Goal: Task Accomplishment & Management: Complete application form

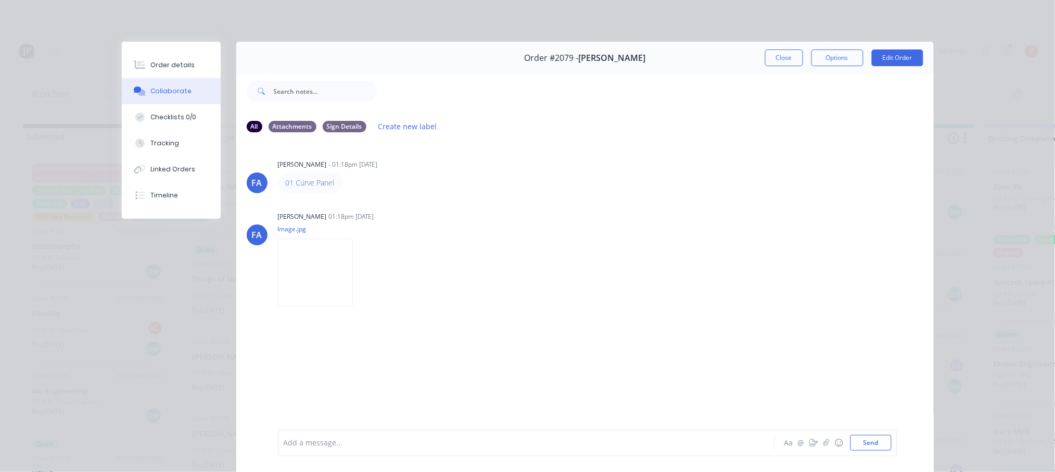
click at [776, 55] on button "Close" at bounding box center [784, 57] width 38 height 17
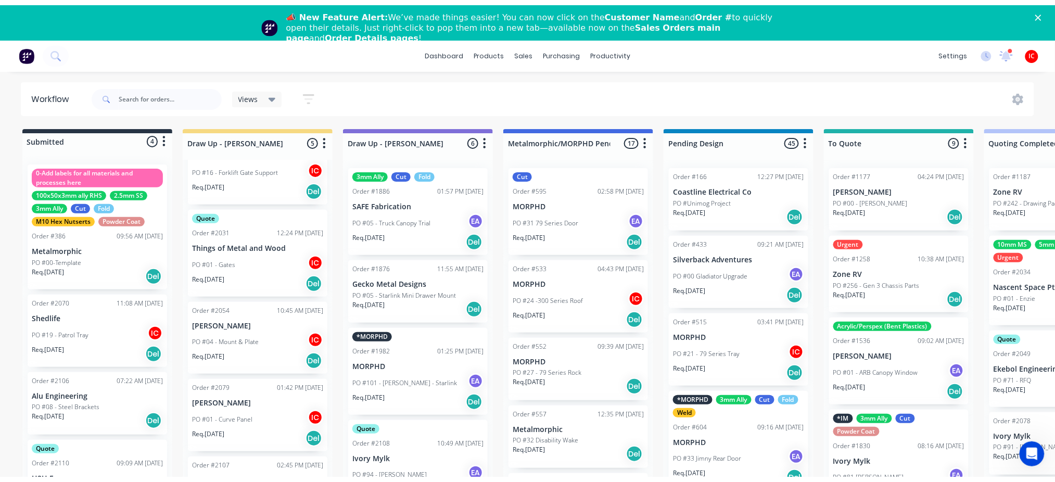
scroll to position [55, 0]
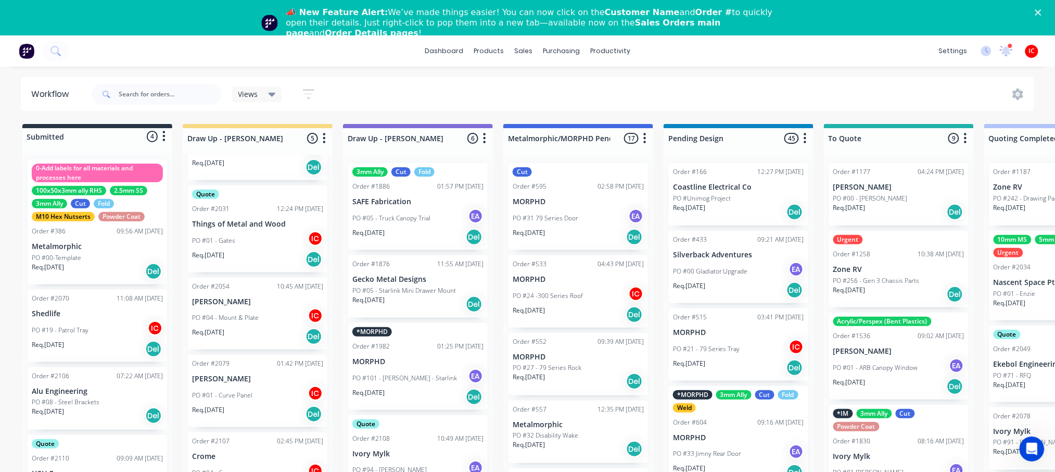
click at [250, 397] on p "PO #01 - Curve Panel" at bounding box center [222, 394] width 60 height 9
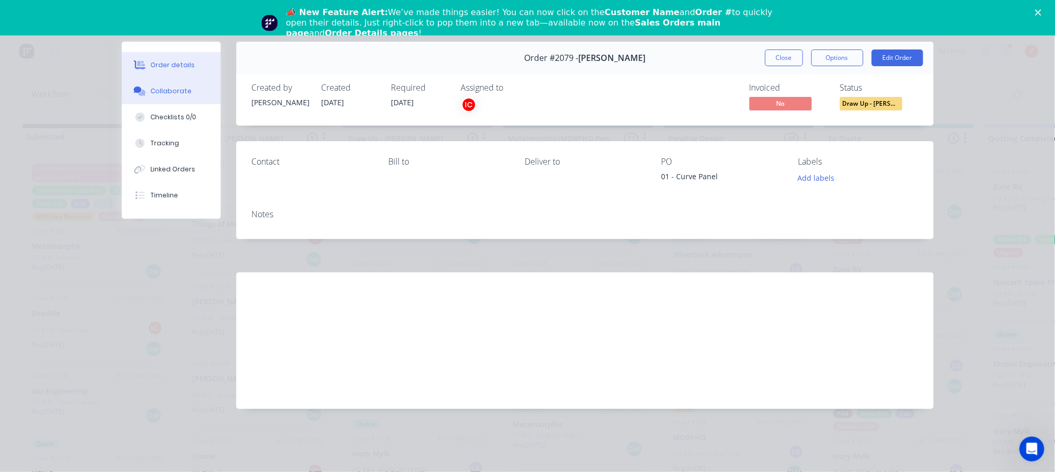
click at [186, 94] on div "Collaborate" at bounding box center [170, 90] width 41 height 9
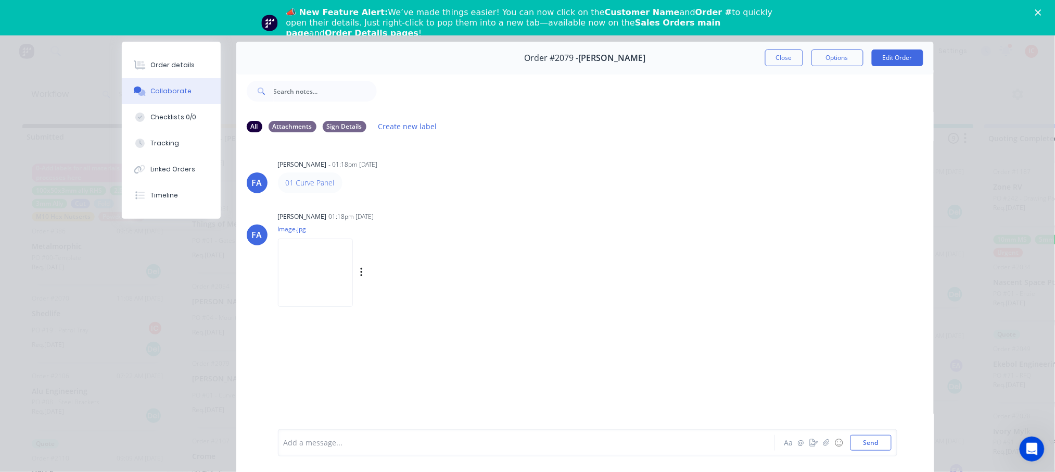
click at [305, 264] on img at bounding box center [315, 272] width 75 height 68
click at [885, 61] on button "Edit Order" at bounding box center [898, 57] width 52 height 17
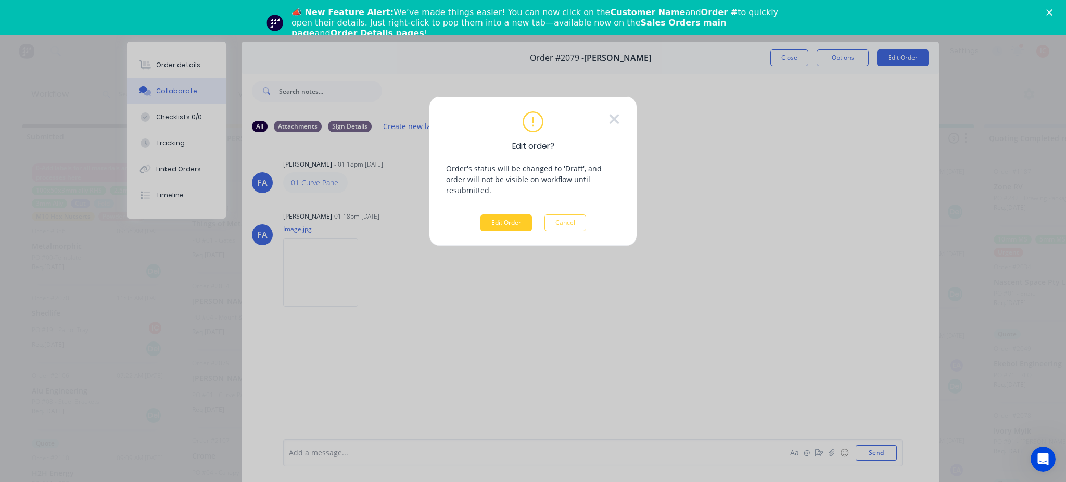
click at [511, 215] on button "Edit Order" at bounding box center [507, 223] width 52 height 17
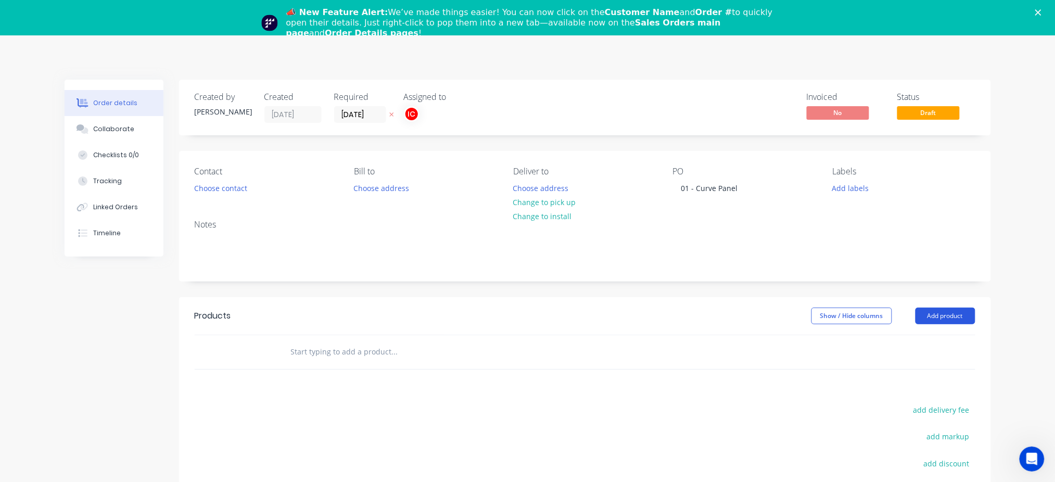
click at [956, 318] on button "Add product" at bounding box center [946, 316] width 60 height 17
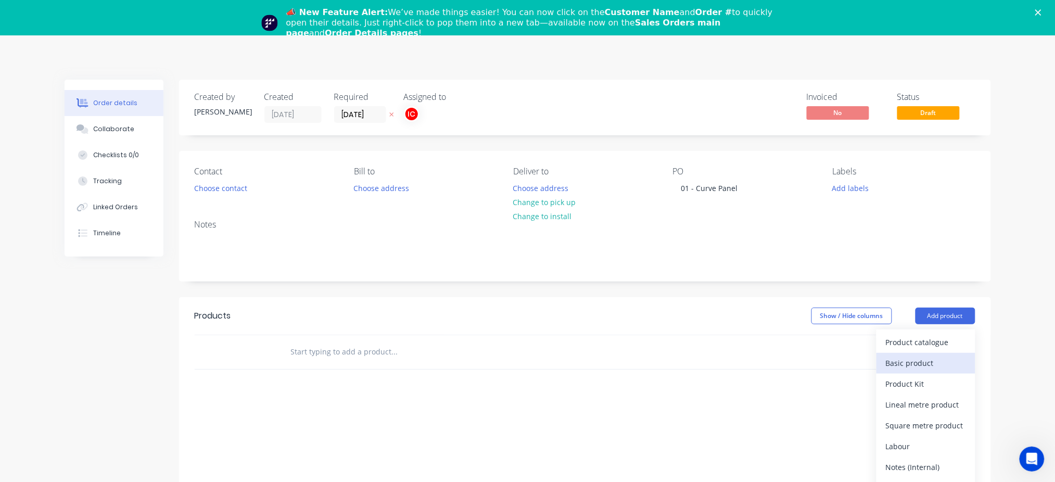
click at [938, 364] on div "Basic product" at bounding box center [926, 363] width 80 height 15
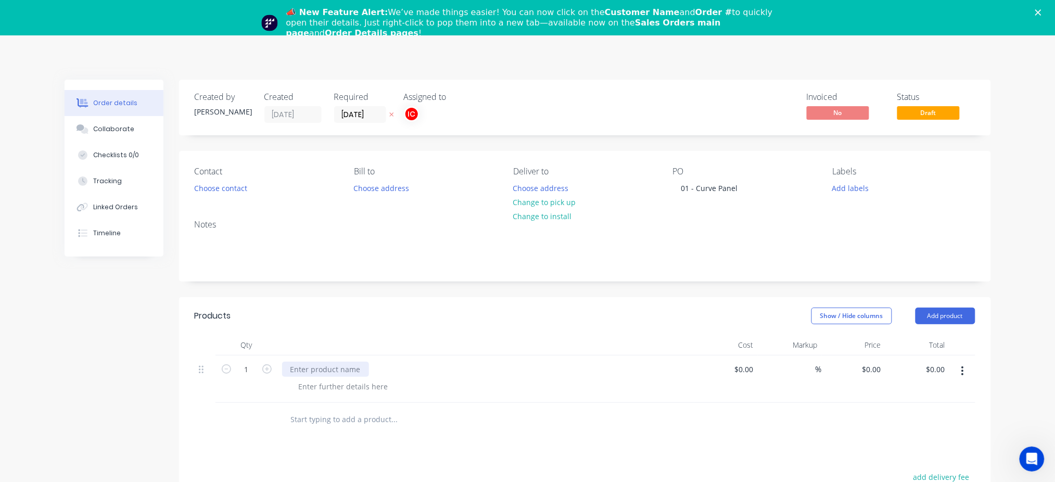
click at [332, 369] on div at bounding box center [325, 369] width 87 height 15
click at [372, 386] on div at bounding box center [344, 386] width 106 height 15
click at [500, 405] on div "Material: 8mm MS Cut" at bounding box center [491, 392] width 400 height 26
click at [843, 187] on button "Add labels" at bounding box center [851, 188] width 48 height 14
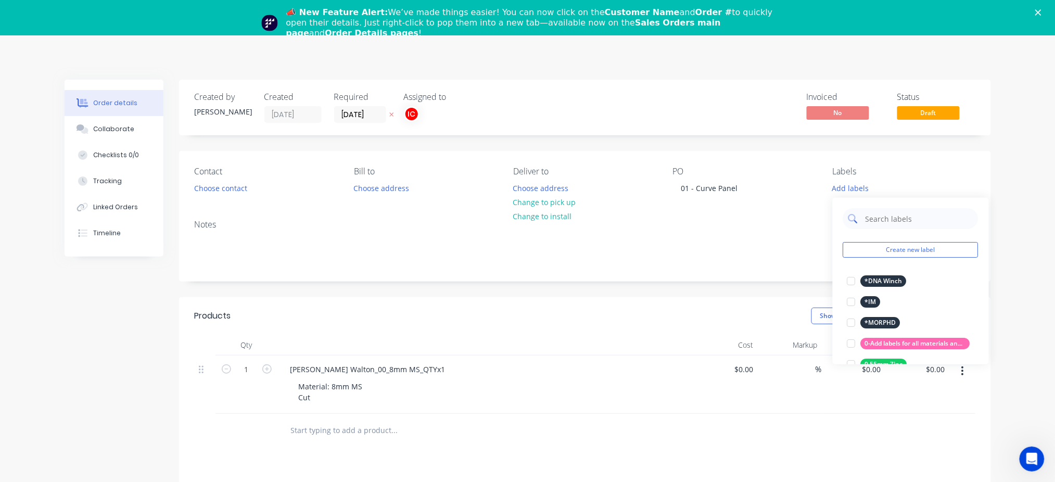
click at [886, 221] on input "text" at bounding box center [919, 218] width 109 height 21
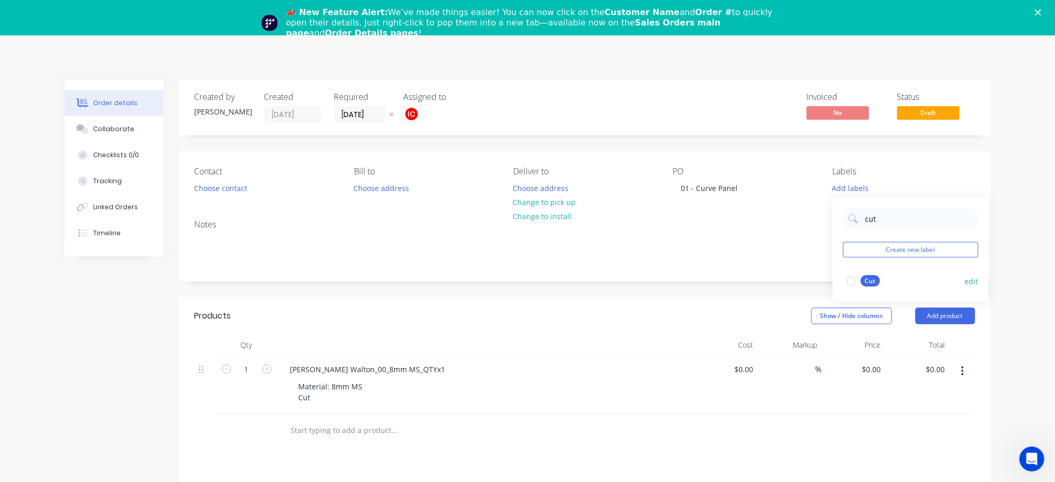
click at [852, 282] on div at bounding box center [851, 281] width 21 height 21
drag, startPoint x: 892, startPoint y: 214, endPoint x: 863, endPoint y: 215, distance: 28.7
click at [863, 215] on div "cut" at bounding box center [910, 213] width 135 height 21
type input "8mm ms"
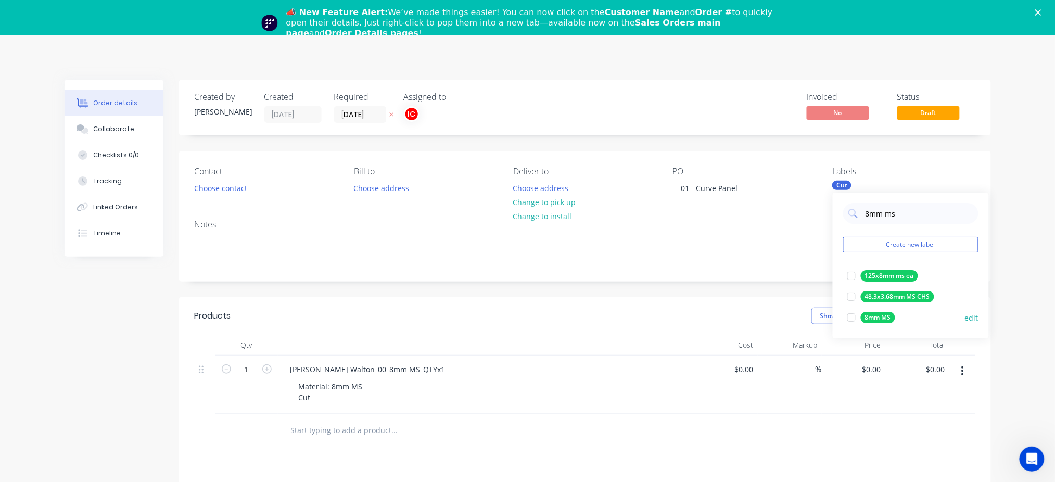
click at [851, 316] on div at bounding box center [851, 317] width 21 height 21
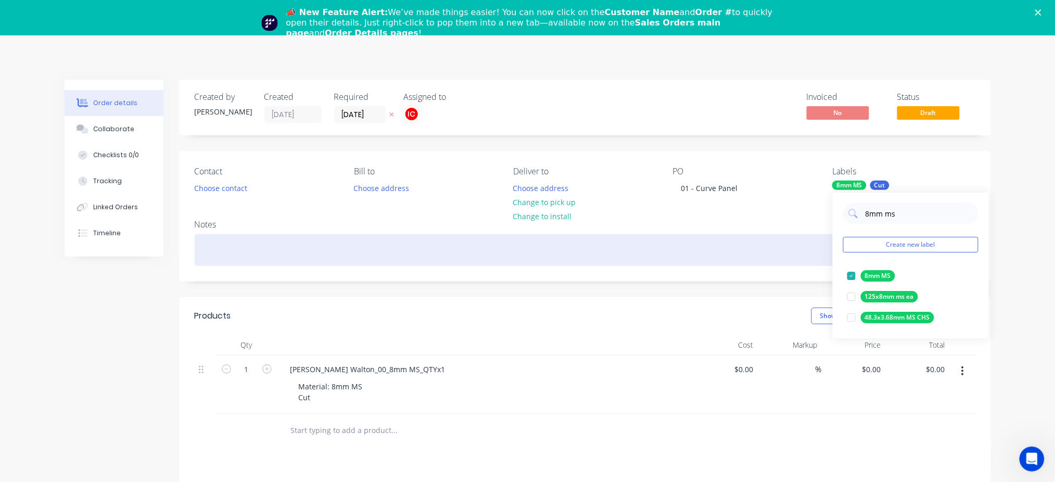
click at [759, 259] on div at bounding box center [585, 250] width 781 height 32
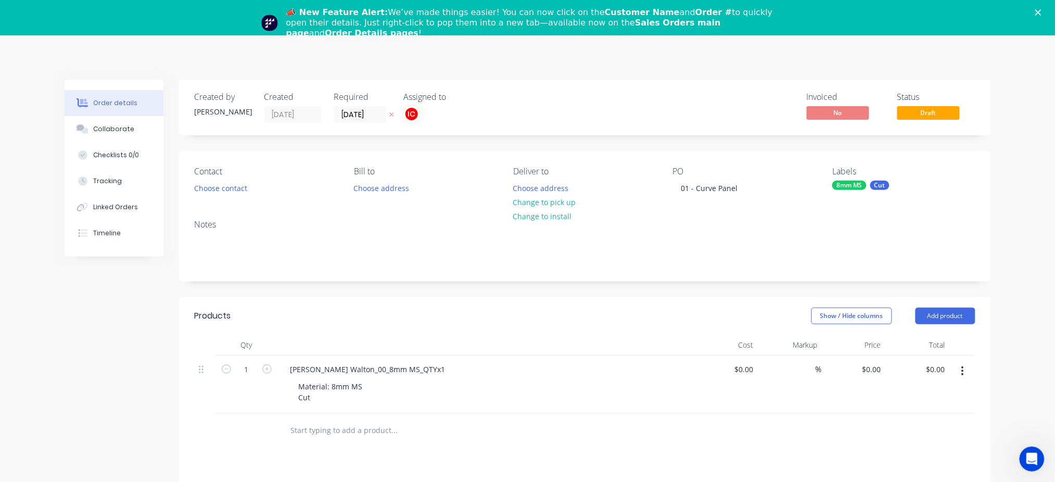
click at [1042, 15] on polygon "Close" at bounding box center [1039, 12] width 6 height 6
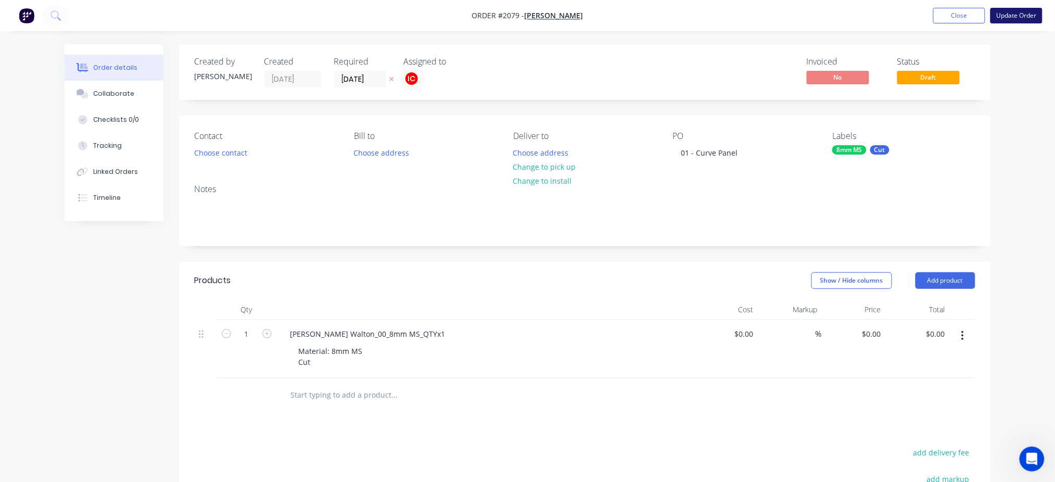
click at [1022, 15] on button "Update Order" at bounding box center [1017, 16] width 52 height 16
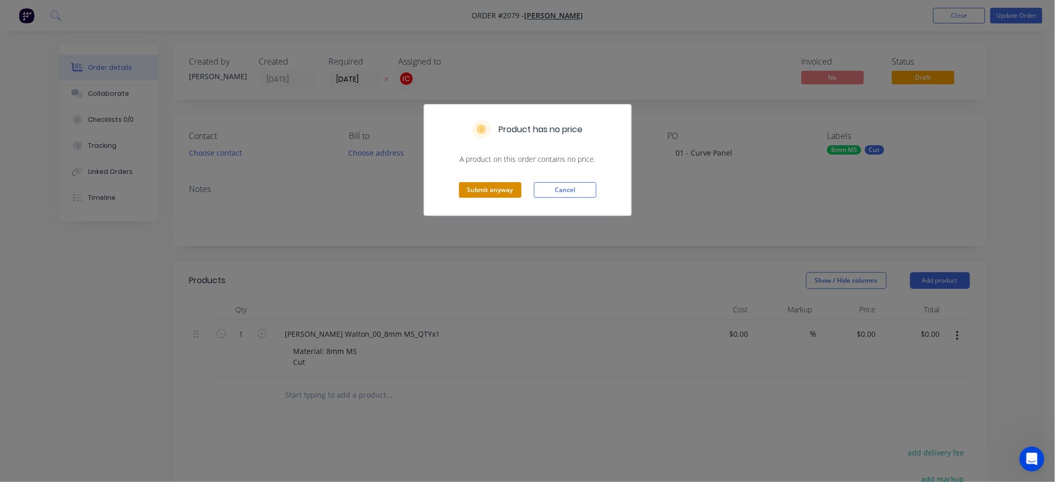
click at [478, 189] on button "Submit anyway" at bounding box center [490, 190] width 62 height 16
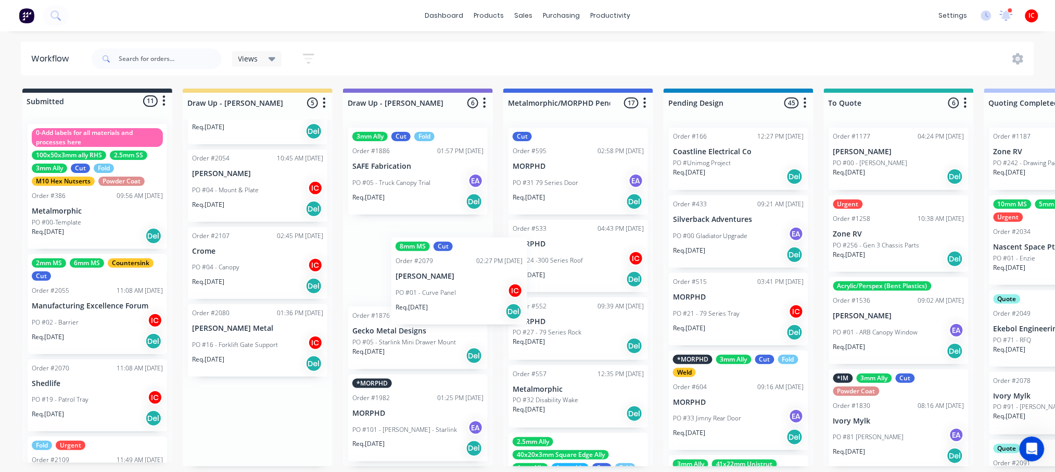
scroll to position [1, 0]
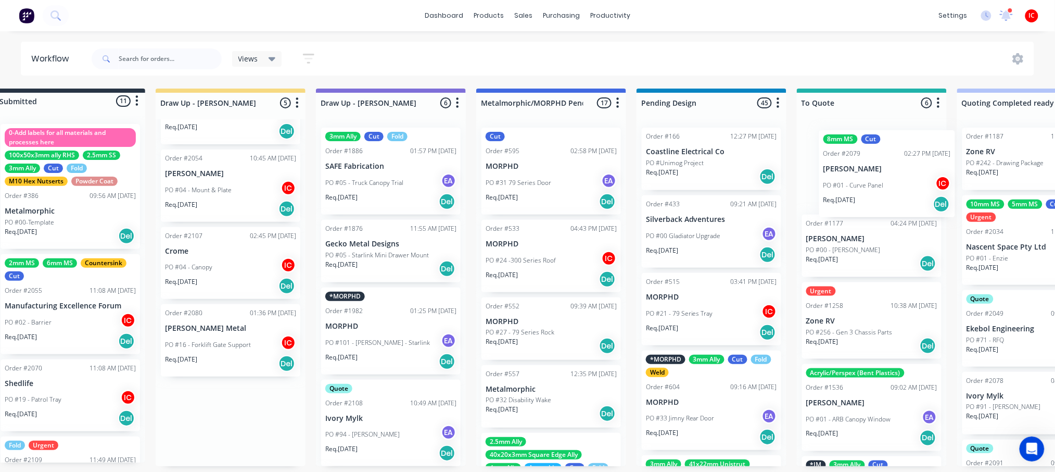
drag, startPoint x: 246, startPoint y: 431, endPoint x: 888, endPoint y: 178, distance: 689.5
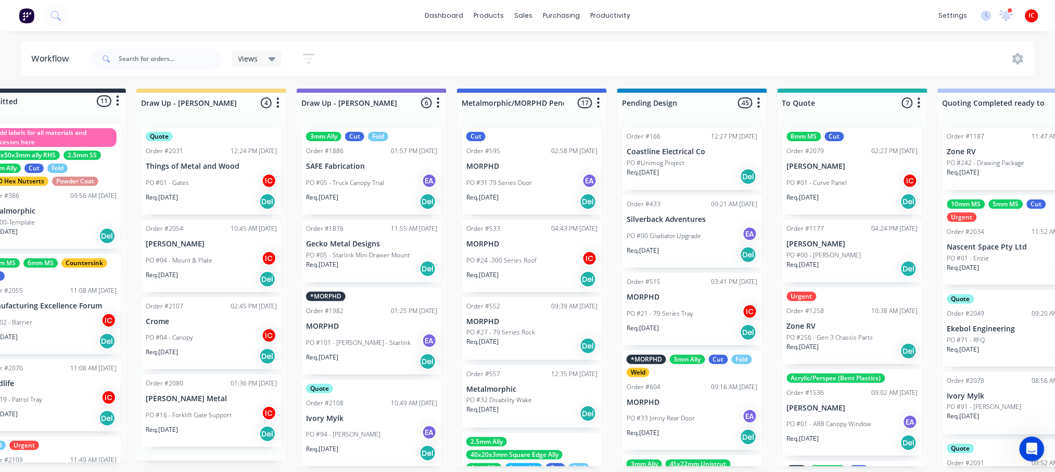
scroll to position [0, 0]
click at [846, 165] on p "[PERSON_NAME]" at bounding box center [852, 166] width 131 height 9
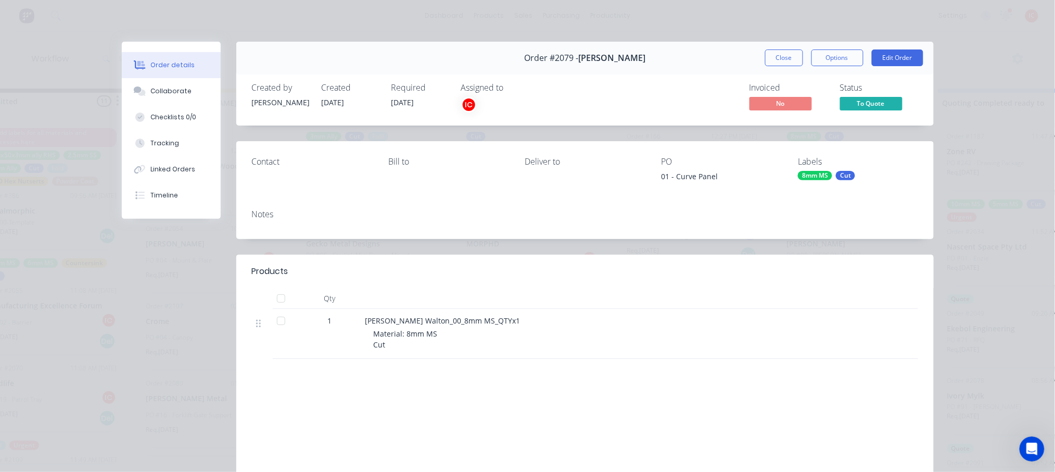
click at [818, 174] on div "8mm MS" at bounding box center [815, 175] width 34 height 9
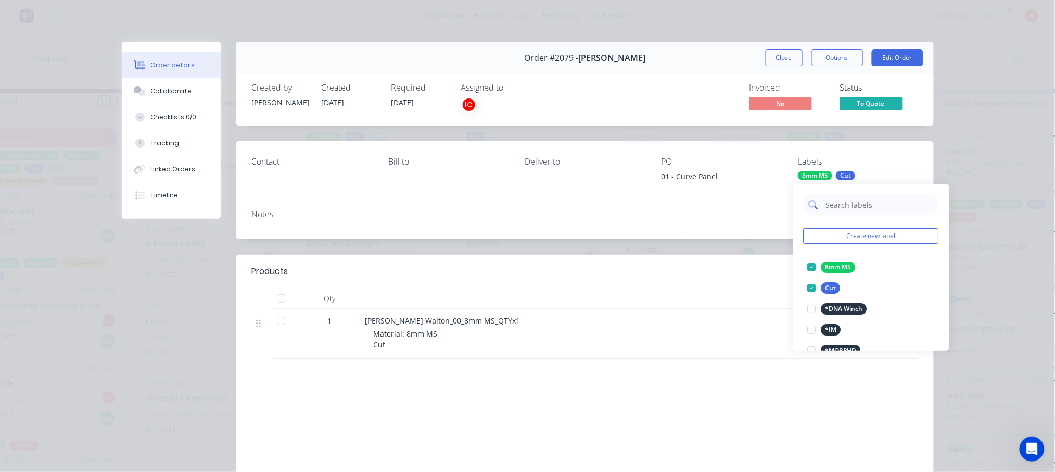
click at [860, 203] on input "text" at bounding box center [879, 204] width 109 height 21
type input "FOLD"
click at [810, 267] on div at bounding box center [812, 267] width 21 height 21
click at [709, 289] on div at bounding box center [569, 298] width 417 height 21
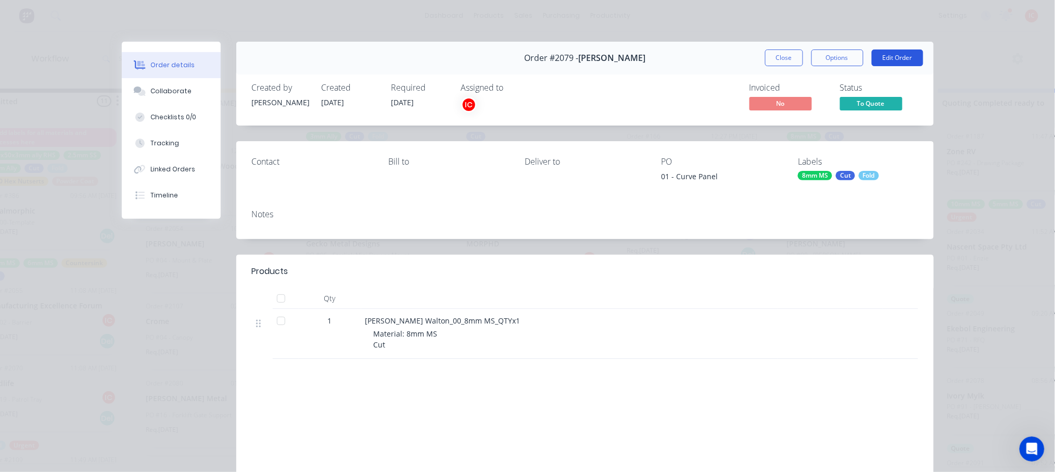
click at [888, 59] on button "Edit Order" at bounding box center [898, 57] width 52 height 17
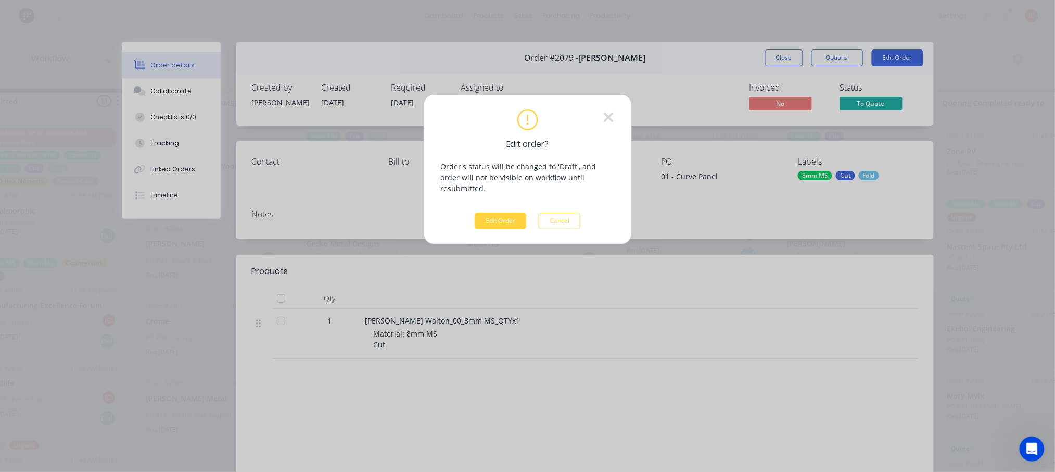
scroll to position [0, 46]
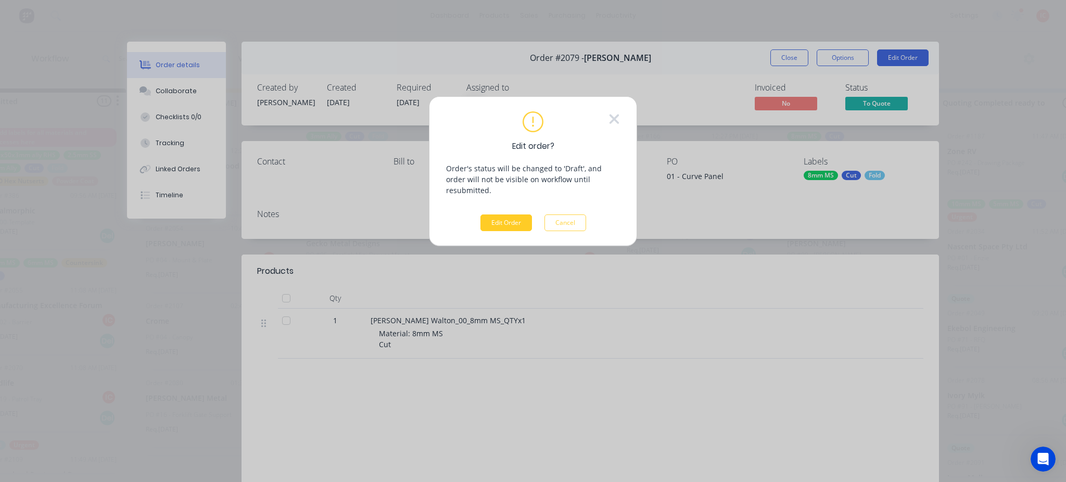
click at [496, 215] on button "Edit Order" at bounding box center [507, 223] width 52 height 17
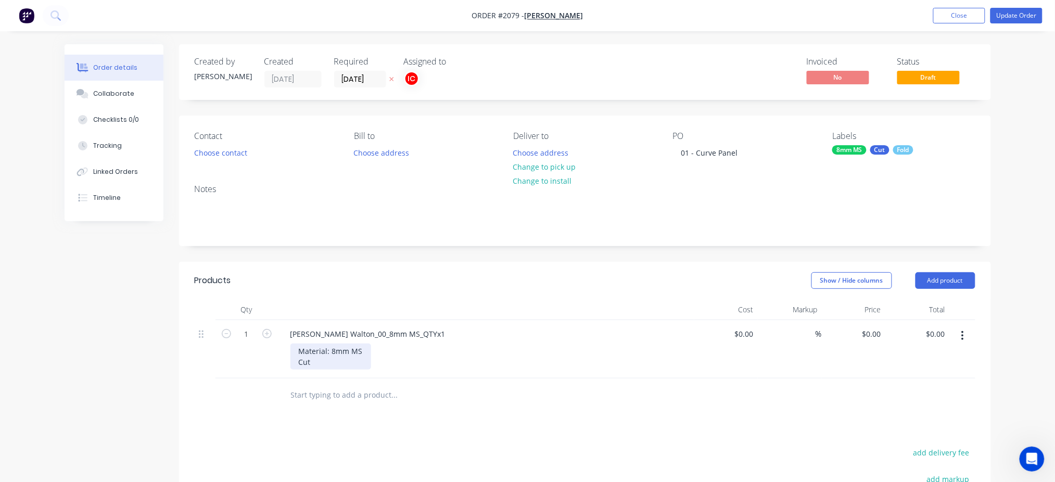
click at [346, 364] on div "Material: 8mm MS Cut" at bounding box center [331, 357] width 81 height 26
click at [1008, 14] on button "Update Order" at bounding box center [1017, 16] width 52 height 16
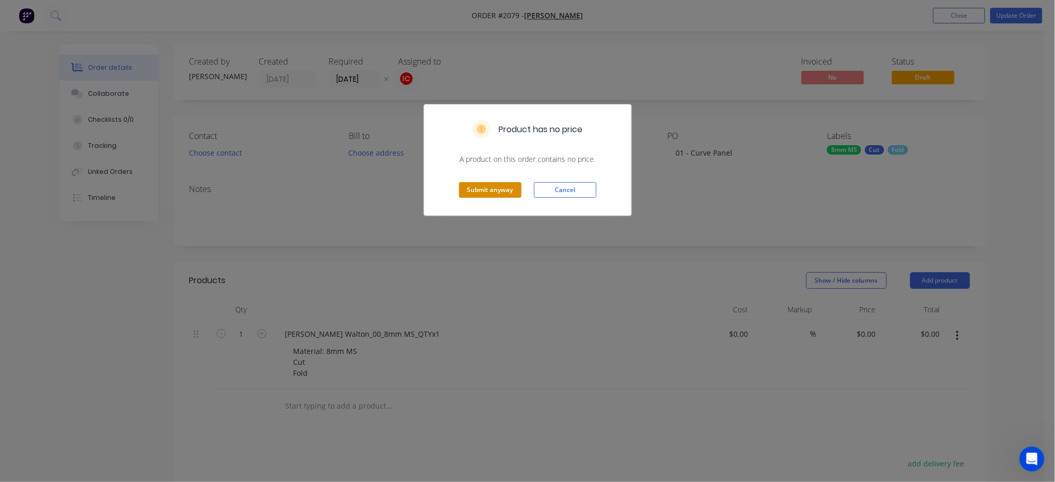
click at [499, 194] on button "Submit anyway" at bounding box center [490, 190] width 62 height 16
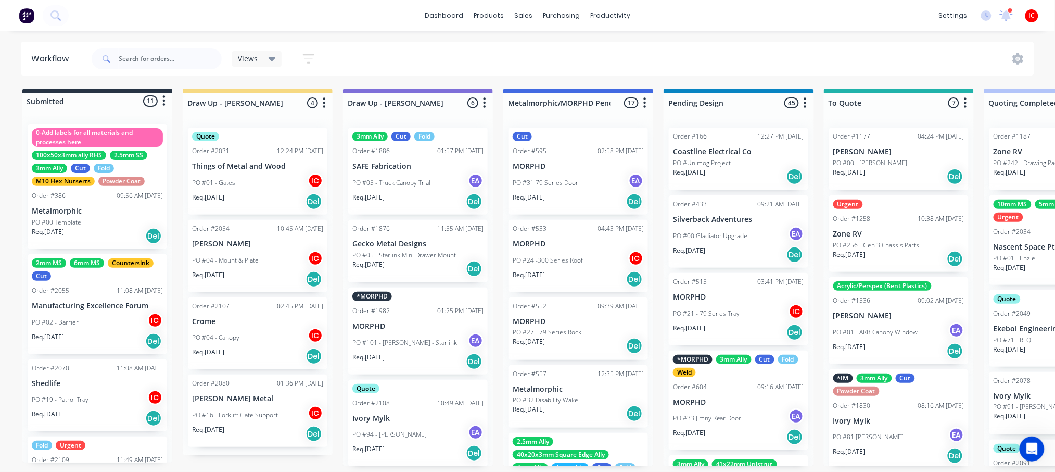
scroll to position [4, 0]
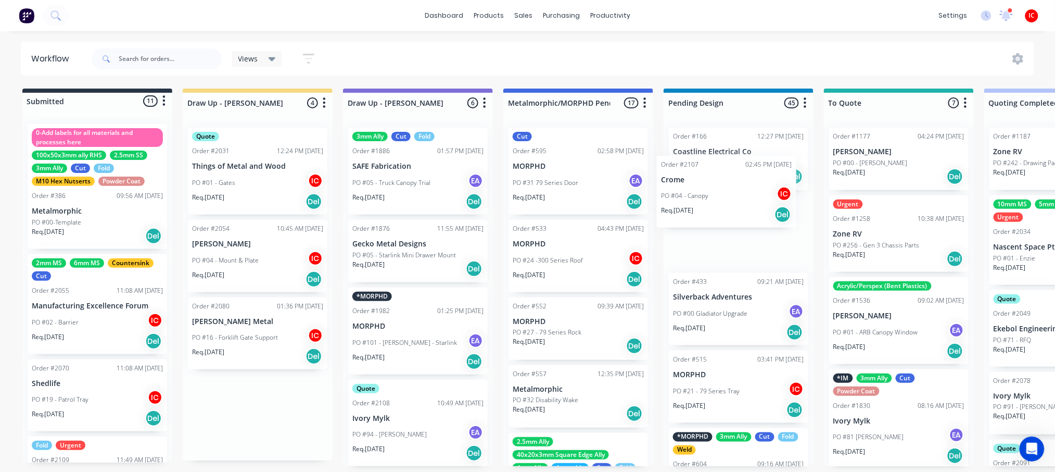
drag, startPoint x: 261, startPoint y: 331, endPoint x: 745, endPoint y: 187, distance: 503.9
